Goal: Task Accomplishment & Management: Manage account settings

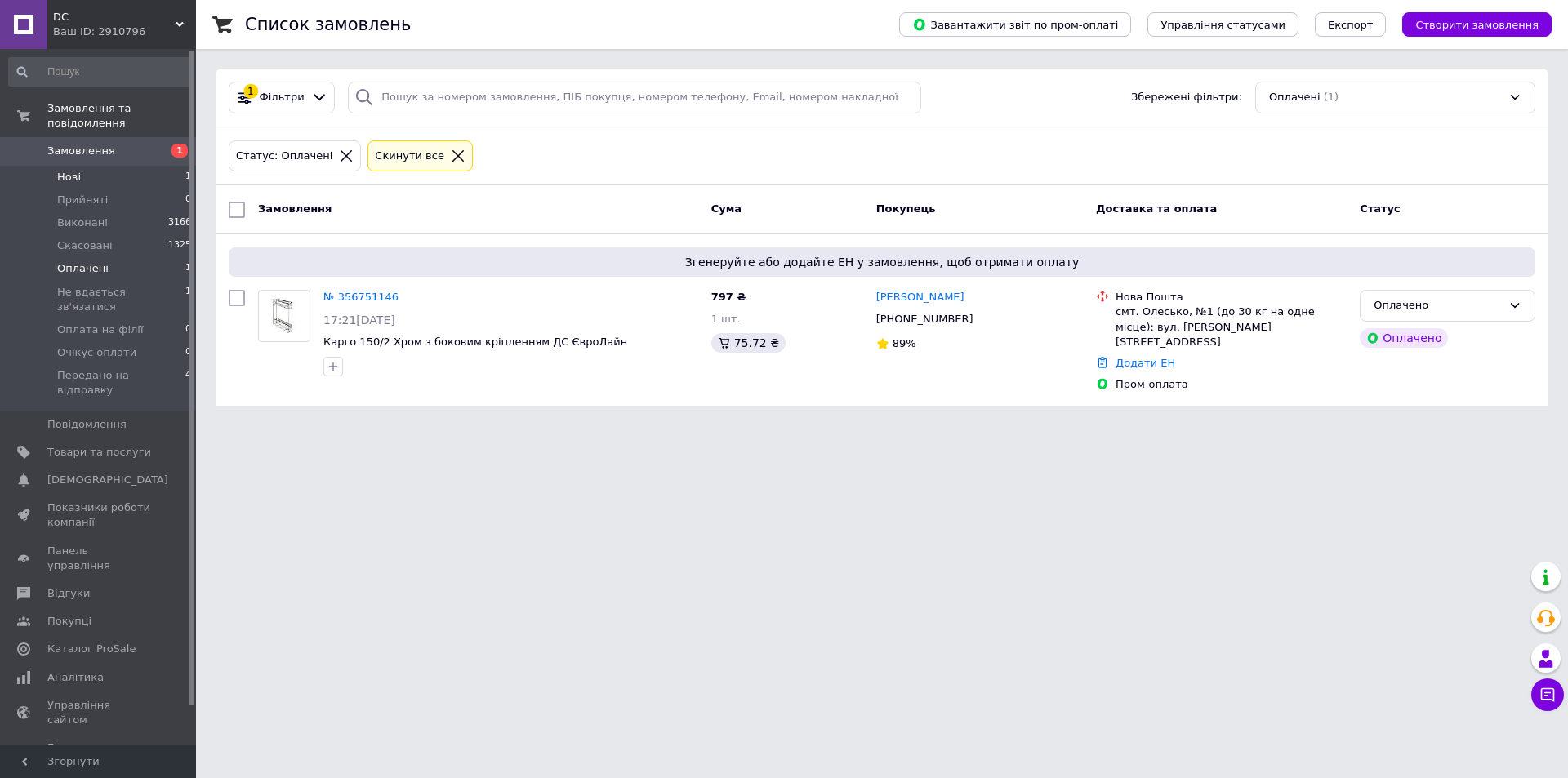
click at [108, 166] on li "Нові 1" at bounding box center [100, 177] width 201 height 23
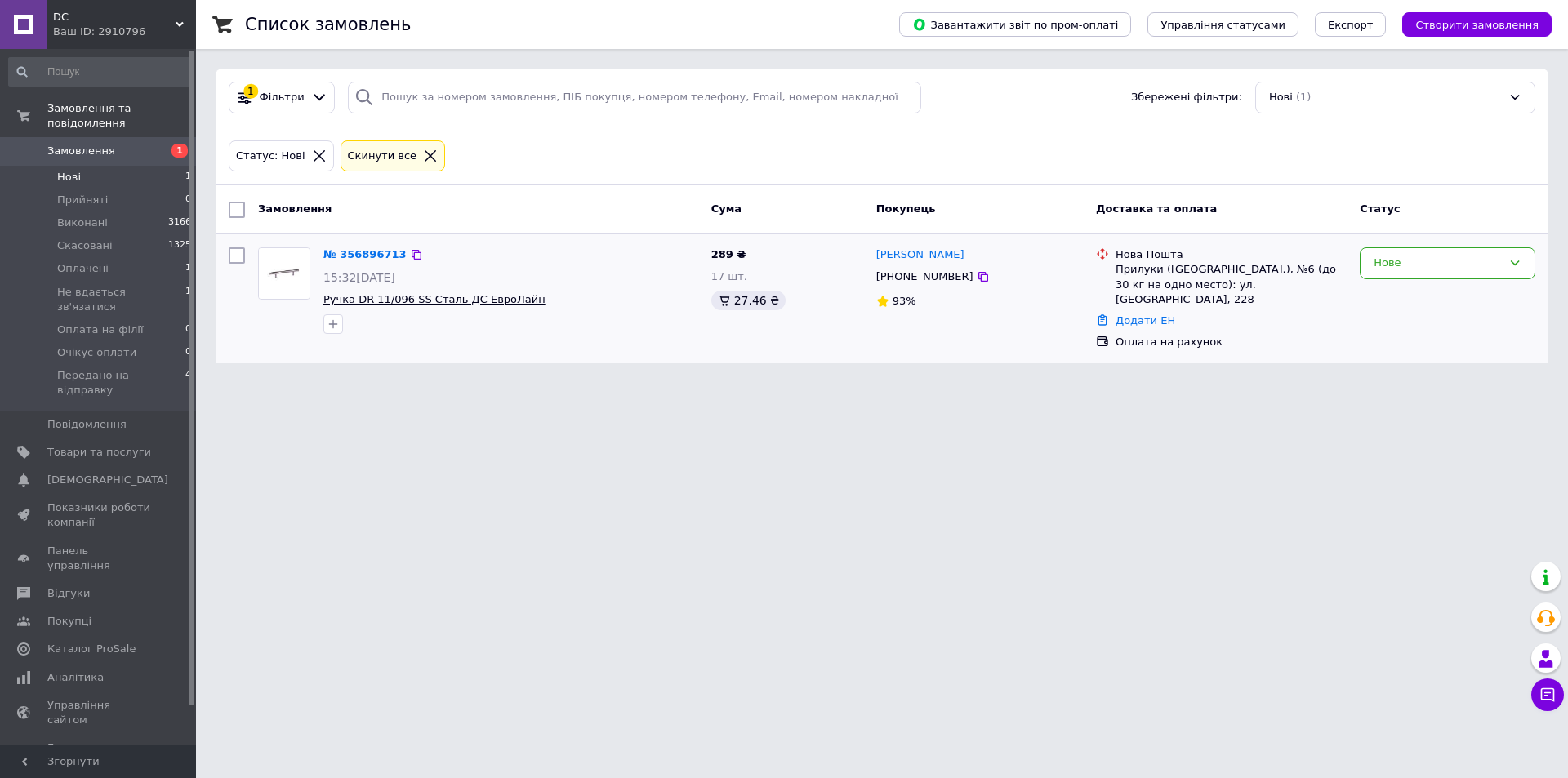
click at [506, 296] on span "Ручка DR 11/096 SS Сталь ДС ЕвроЛайн" at bounding box center [435, 299] width 223 height 12
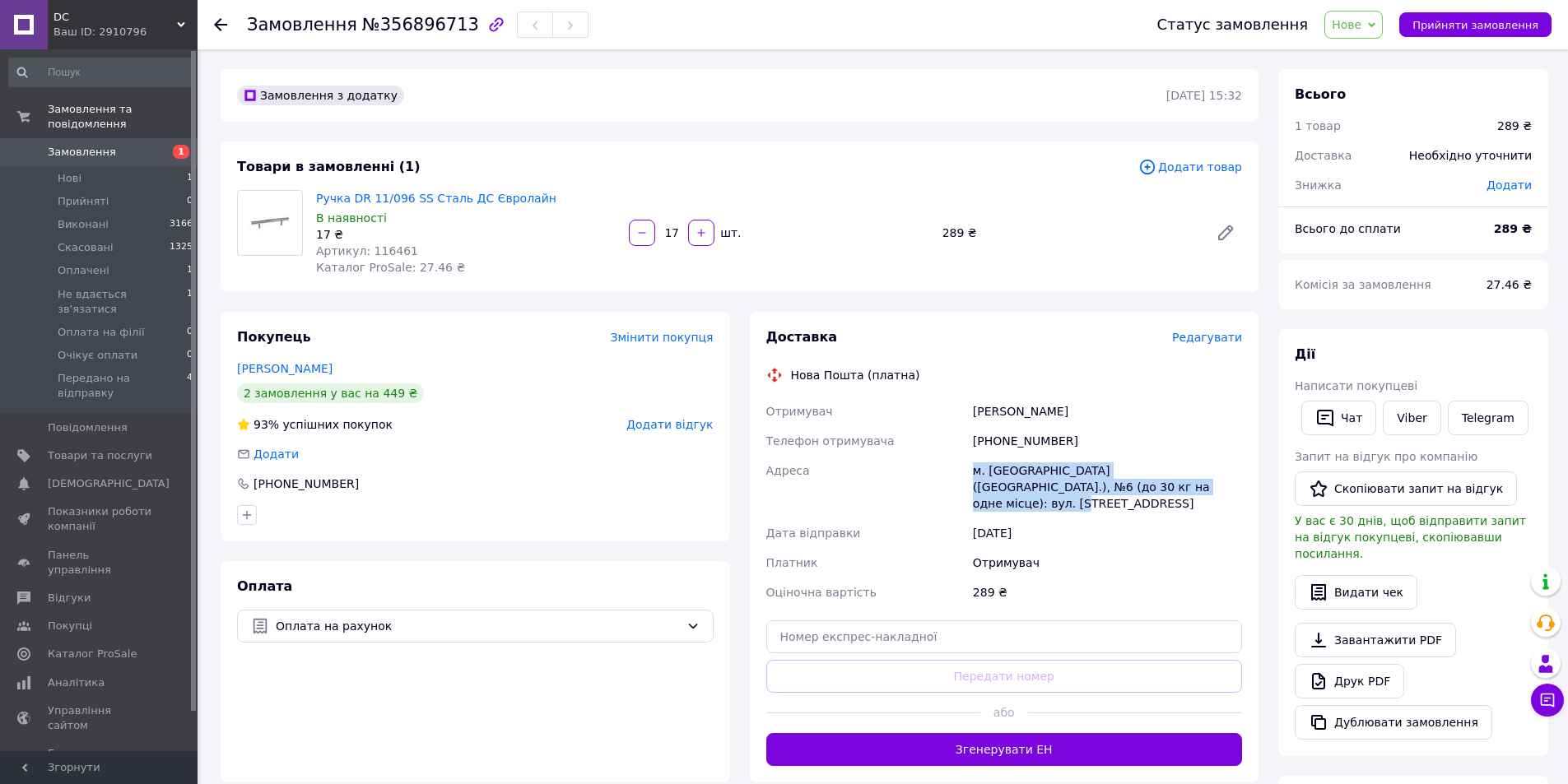
drag, startPoint x: 1139, startPoint y: 490, endPoint x: 971, endPoint y: 470, distance: 169.2
click at [971, 470] on div "м. Прилуки (Чернігівська обл.), №6 (до 30 кг на одне місце): вул. Київська, 228" at bounding box center [1107, 487] width 276 height 63
copy div "м. Прилуки (Чернігівська обл.), №6 (до 30 кг на одне місце): вул. Київська, 228"
drag, startPoint x: 1061, startPoint y: 413, endPoint x: 975, endPoint y: 412, distance: 86.0
click at [975, 412] on div "Сапронов Ігор" at bounding box center [1107, 411] width 276 height 30
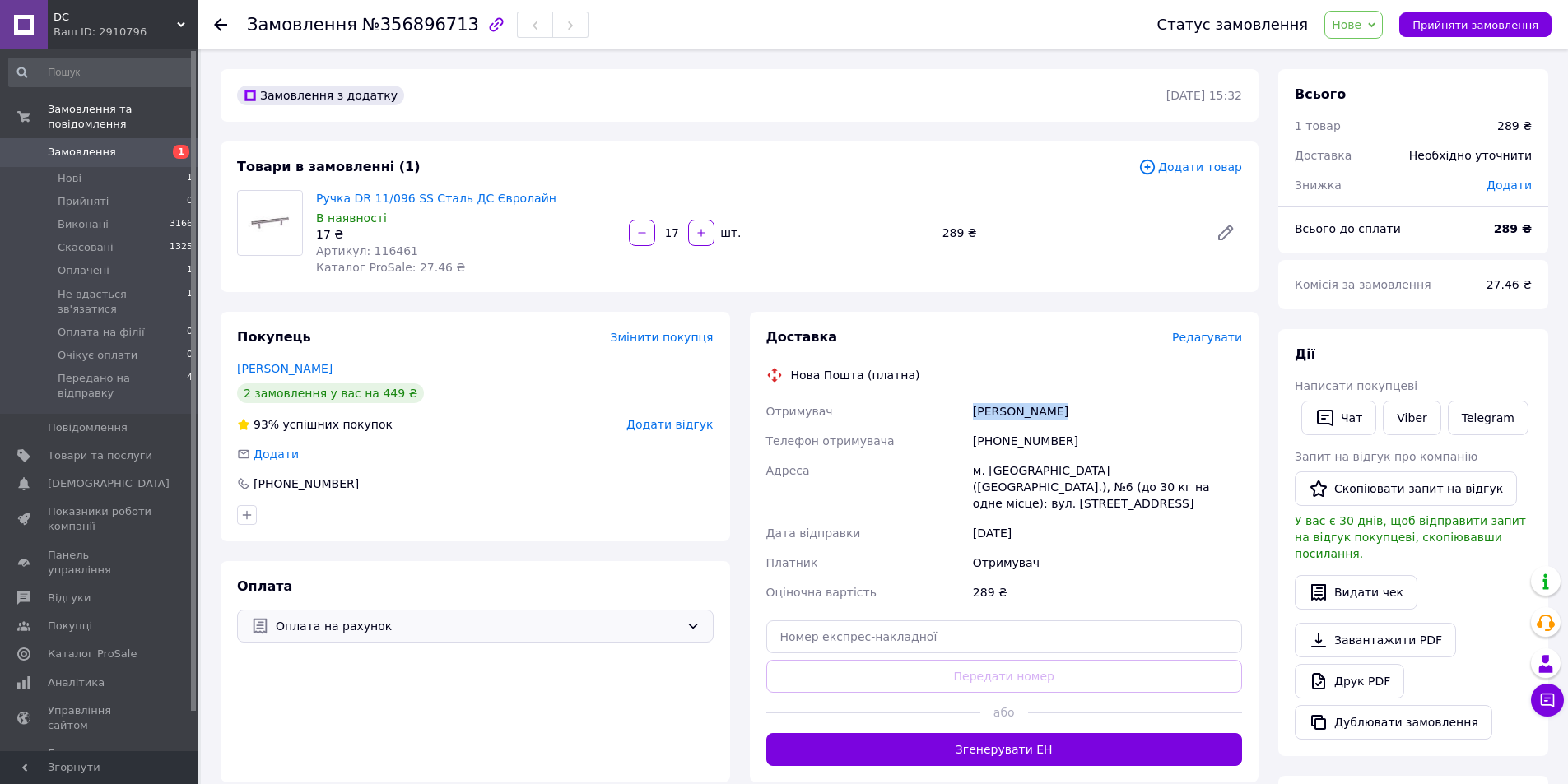
copy div "Сапронов Ігор"
click at [1031, 436] on div "[PHONE_NUMBER]" at bounding box center [1107, 441] width 276 height 30
drag, startPoint x: 1060, startPoint y: 435, endPoint x: 966, endPoint y: 435, distance: 94.0
click at [966, 435] on div "Отримувач Сапронов Ігор Телефон отримувача +380994361908 Адреса м. Прилуки (Чер…" at bounding box center [1004, 502] width 483 height 211
copy div "Телефон отримувача +380994361908"
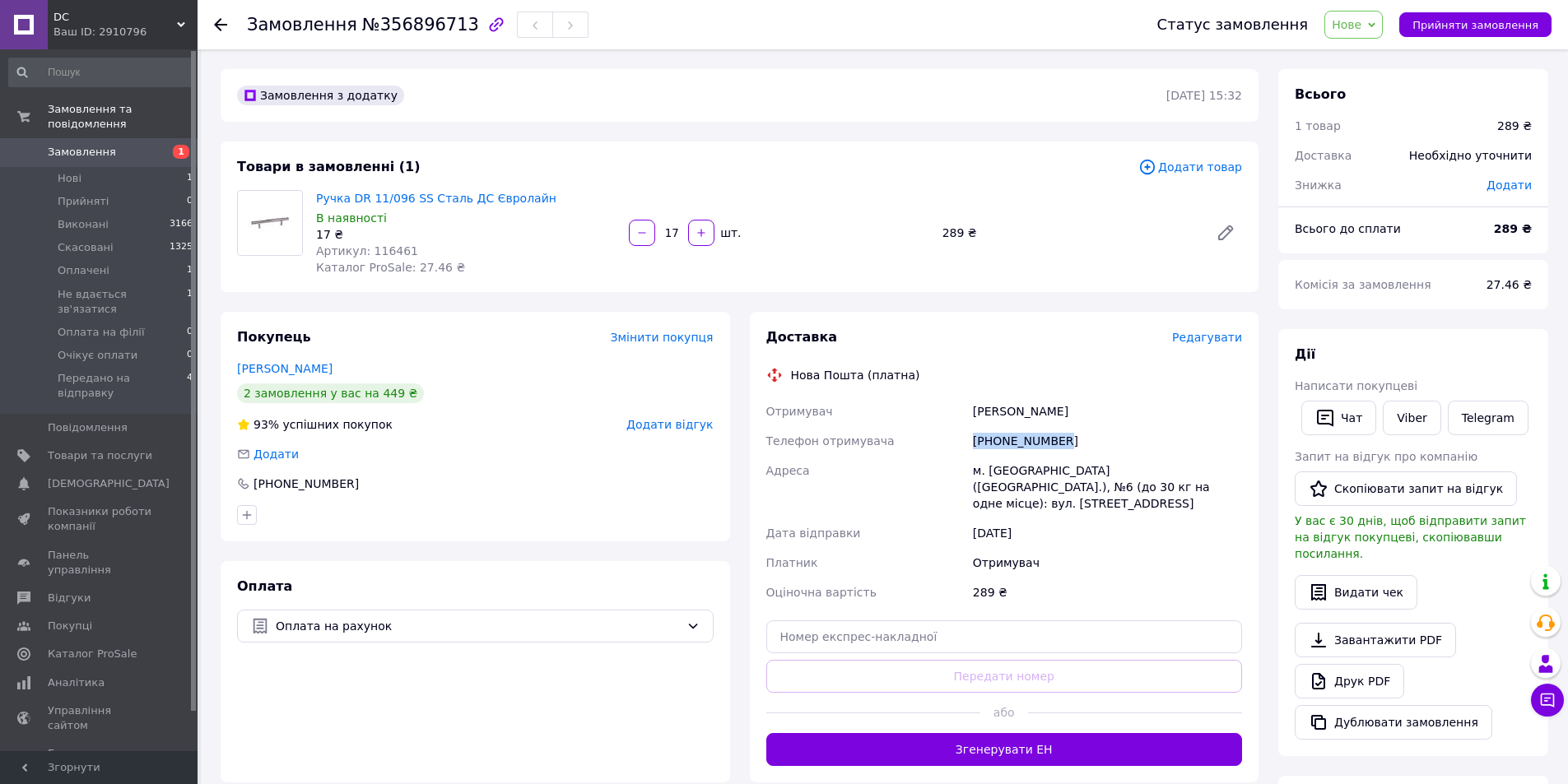
copy div "Телефон отримувача +380994361908"
click at [128, 167] on li "Нові 1" at bounding box center [101, 179] width 202 height 23
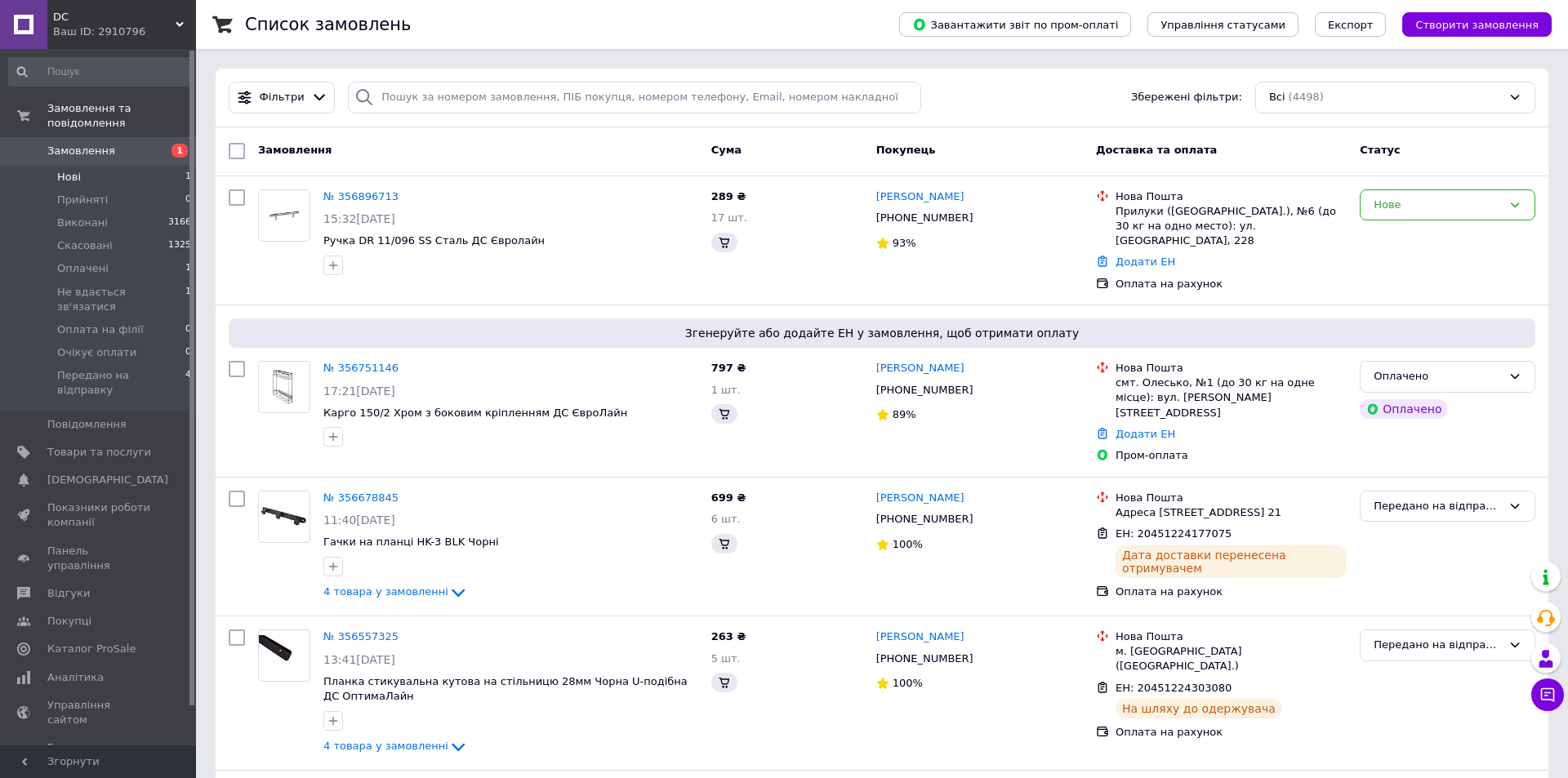
click at [107, 166] on li "Нові 1" at bounding box center [100, 177] width 201 height 23
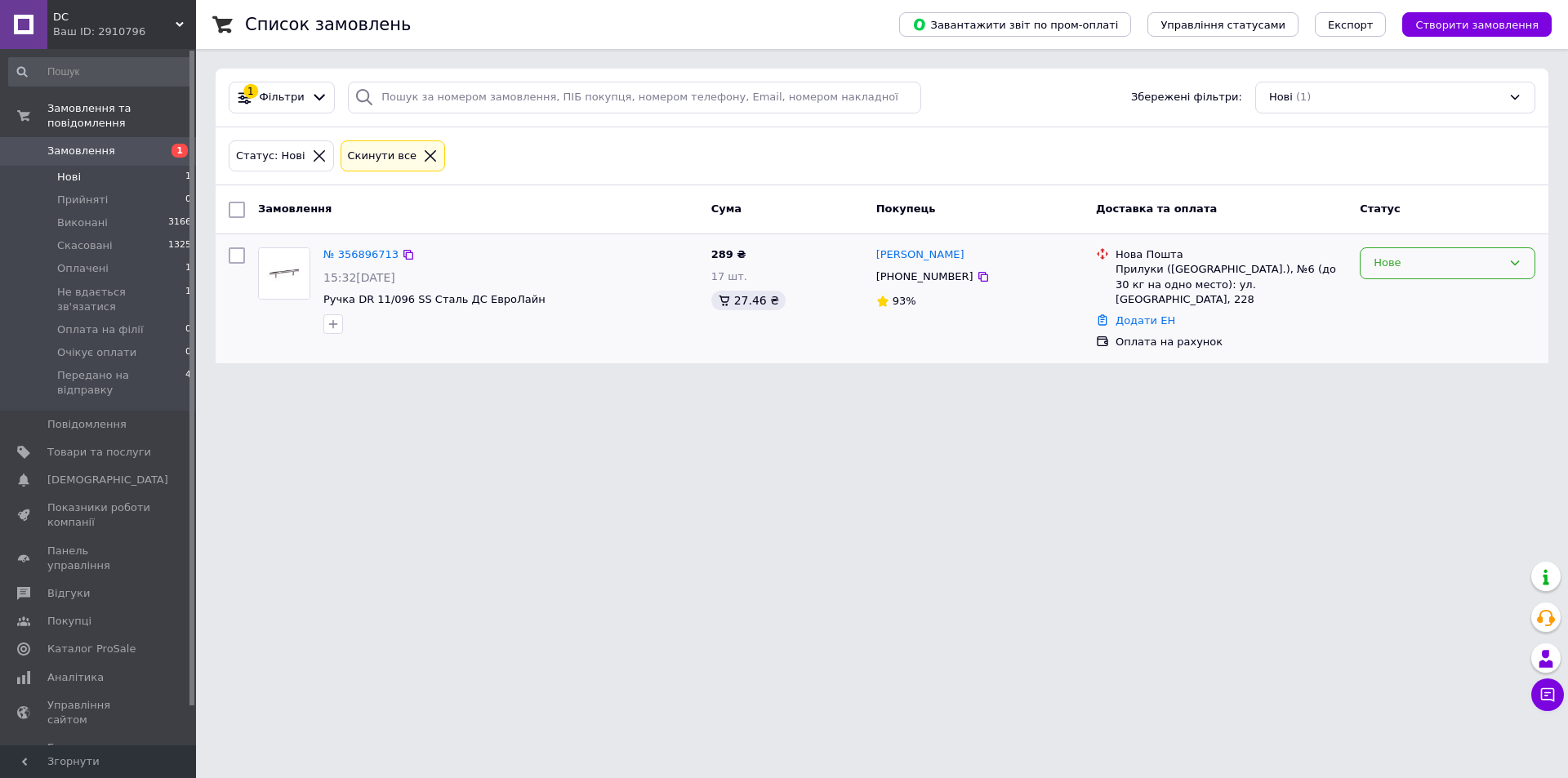
click at [1506, 253] on div "Нове" at bounding box center [1447, 263] width 176 height 32
click at [1433, 394] on li "Очікує оплати" at bounding box center [1447, 394] width 174 height 30
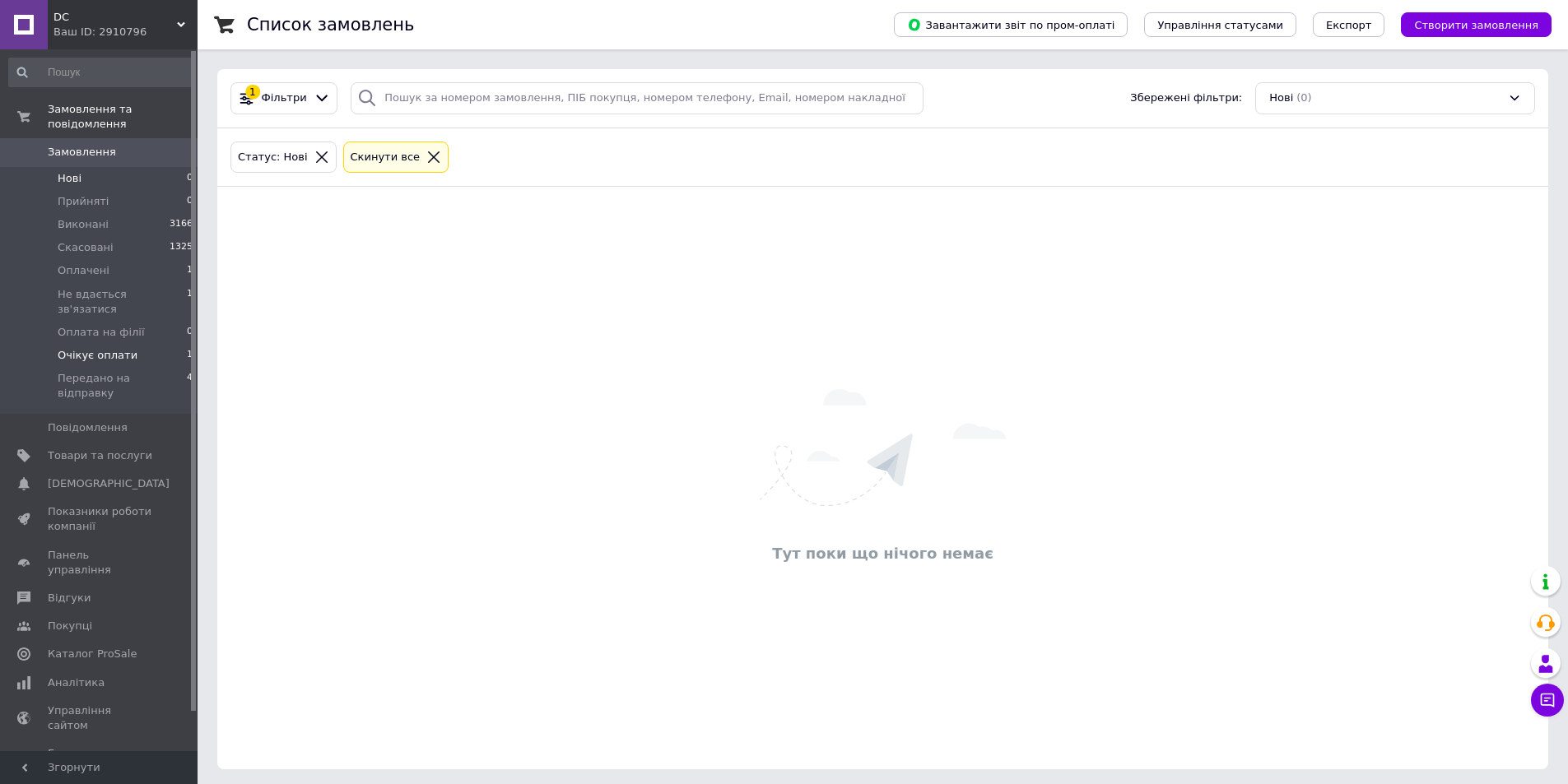
click at [95, 348] on span "Очікує оплати" at bounding box center [98, 355] width 80 height 15
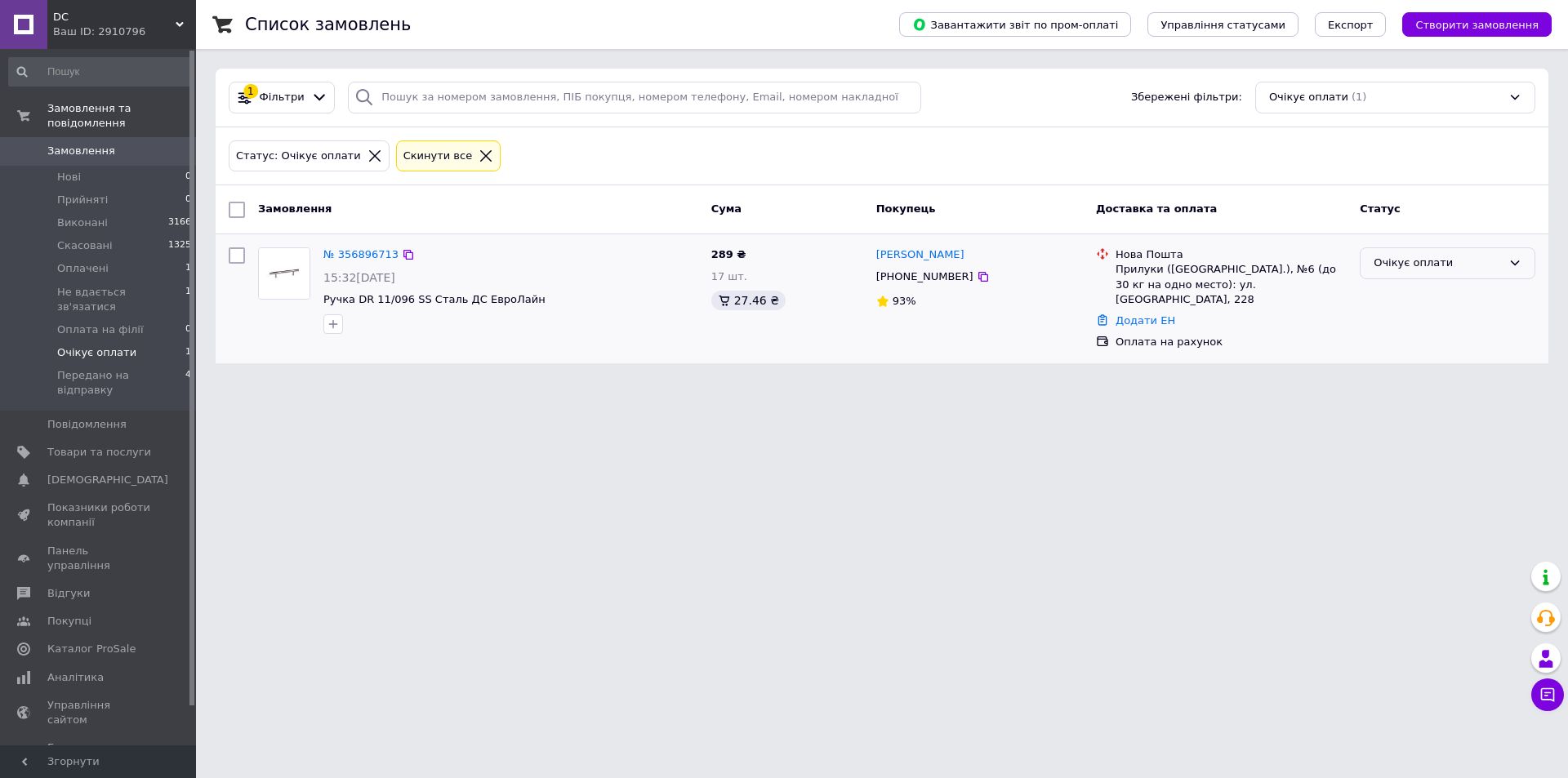
click at [1437, 258] on div "Очікує оплати" at bounding box center [1438, 264] width 129 height 17
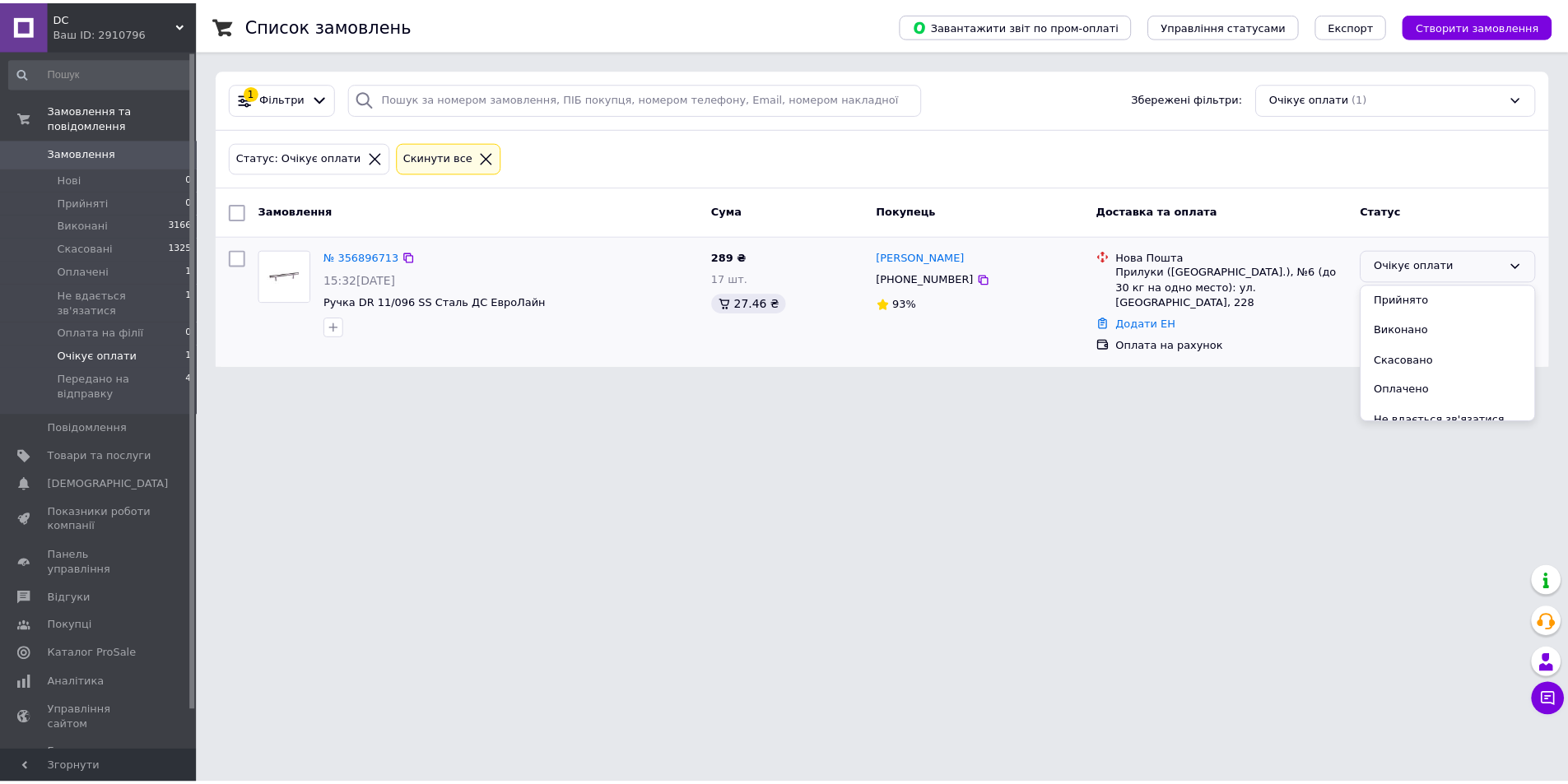
scroll to position [74, 0]
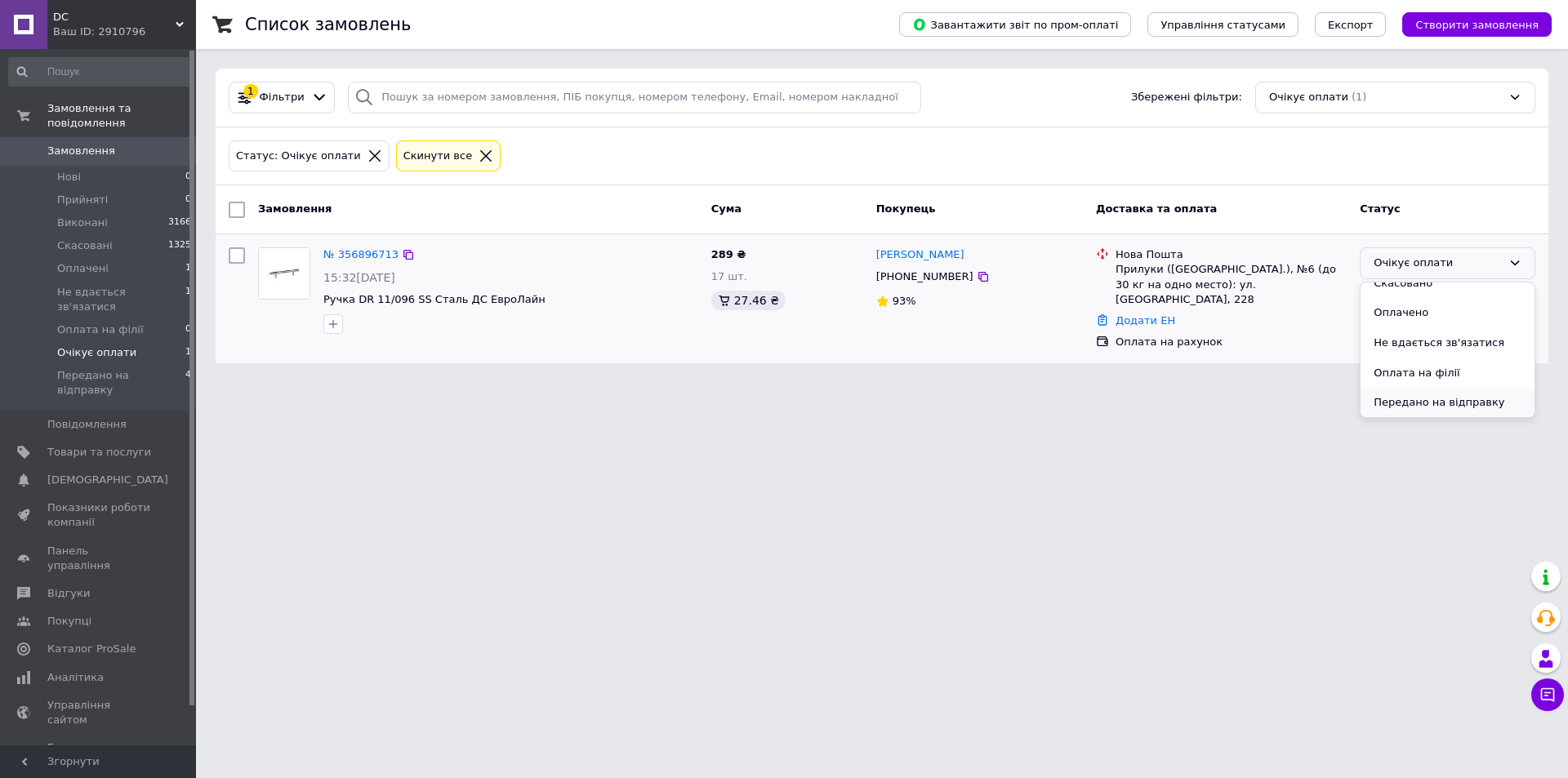
click at [1414, 403] on li "Передано на відправку" at bounding box center [1447, 402] width 174 height 30
click at [88, 368] on span "Передано на відправку" at bounding box center [122, 383] width 129 height 30
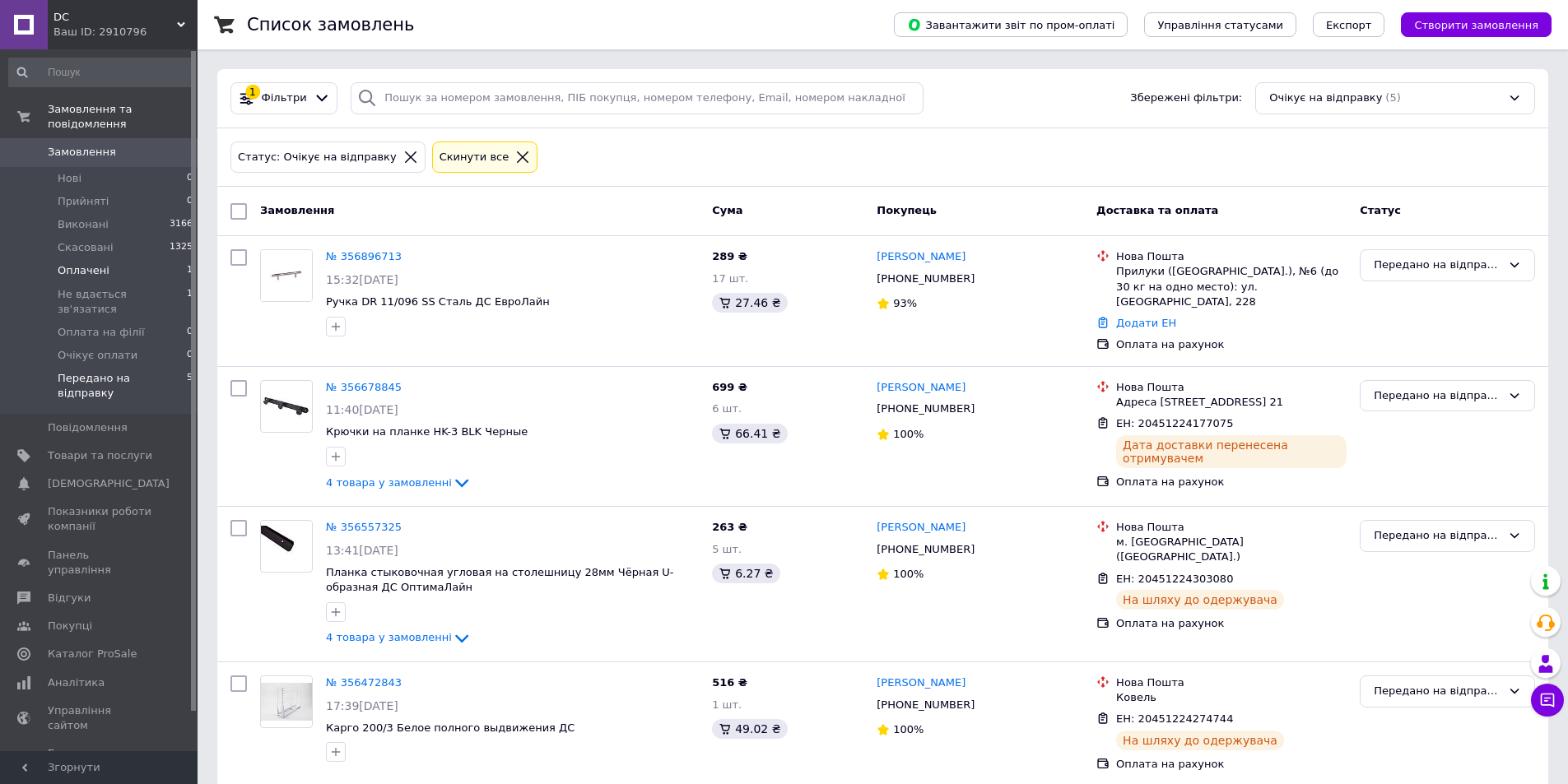
click at [130, 259] on li "Оплачені 1" at bounding box center [101, 271] width 202 height 23
